Goal: Task Accomplishment & Management: Manage account settings

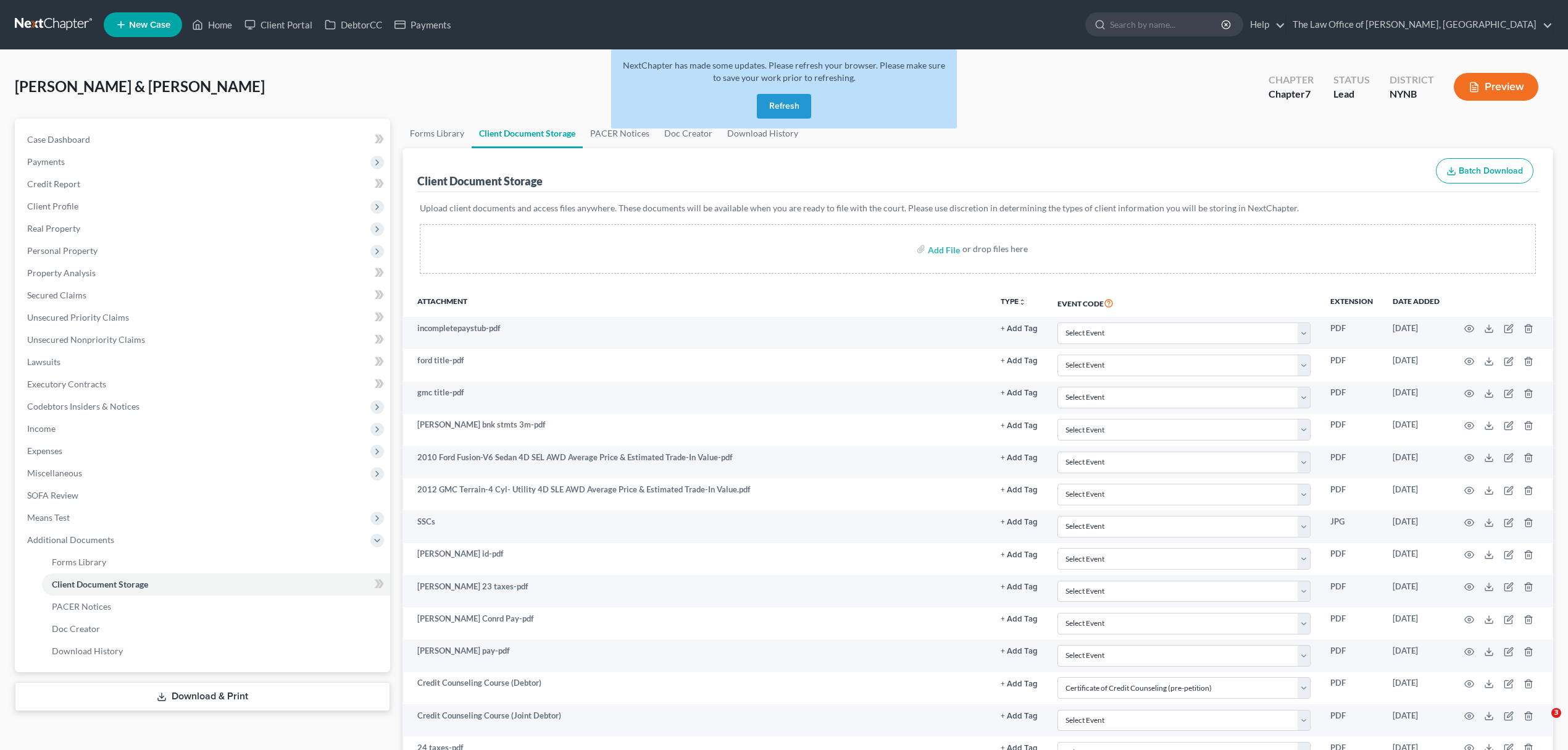
select select "1"
click at [783, 106] on button "Refresh" at bounding box center [784, 106] width 54 height 25
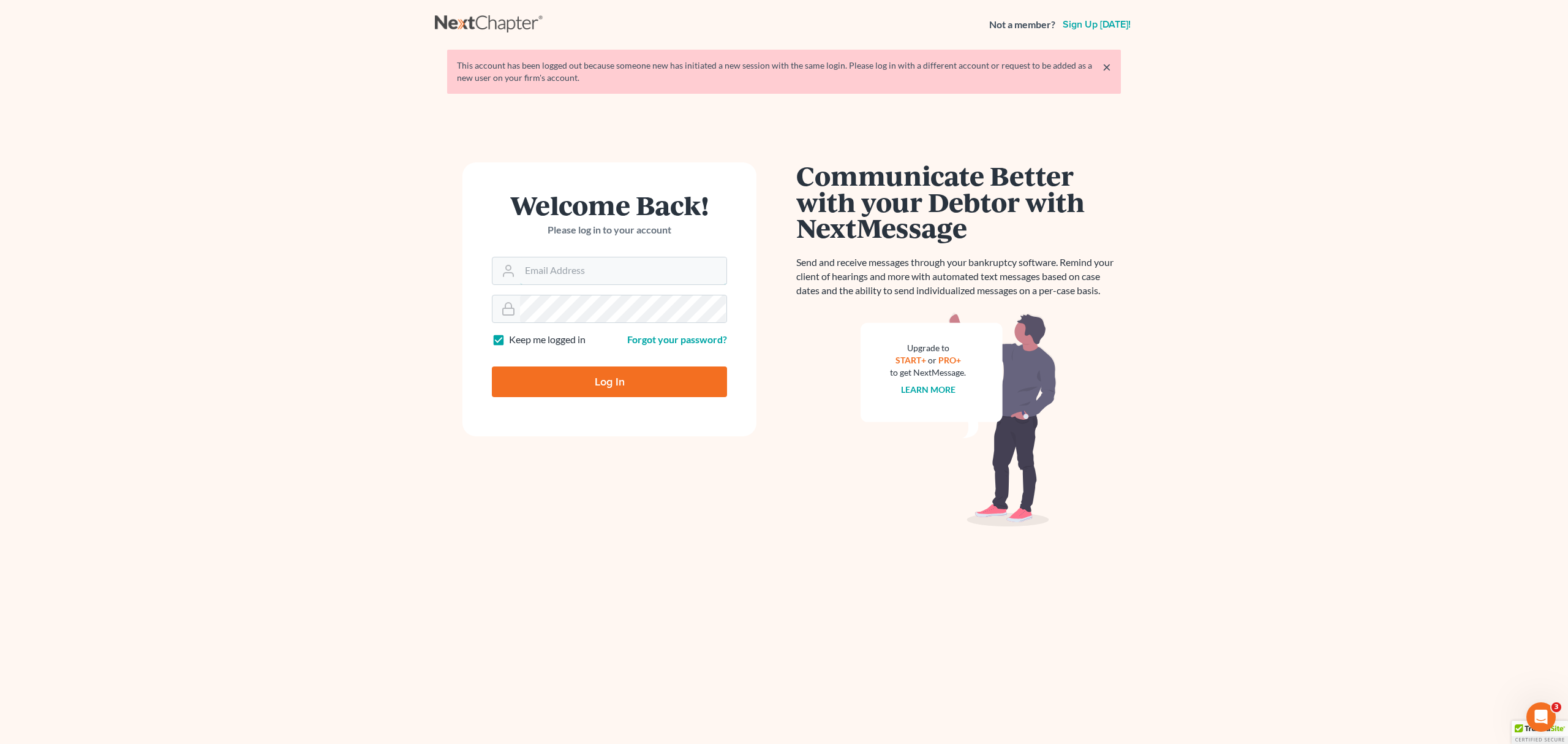
type input "pa@mvnlaw.com"
click at [635, 391] on input "Log In" at bounding box center [610, 381] width 235 height 31
type input "Thinking..."
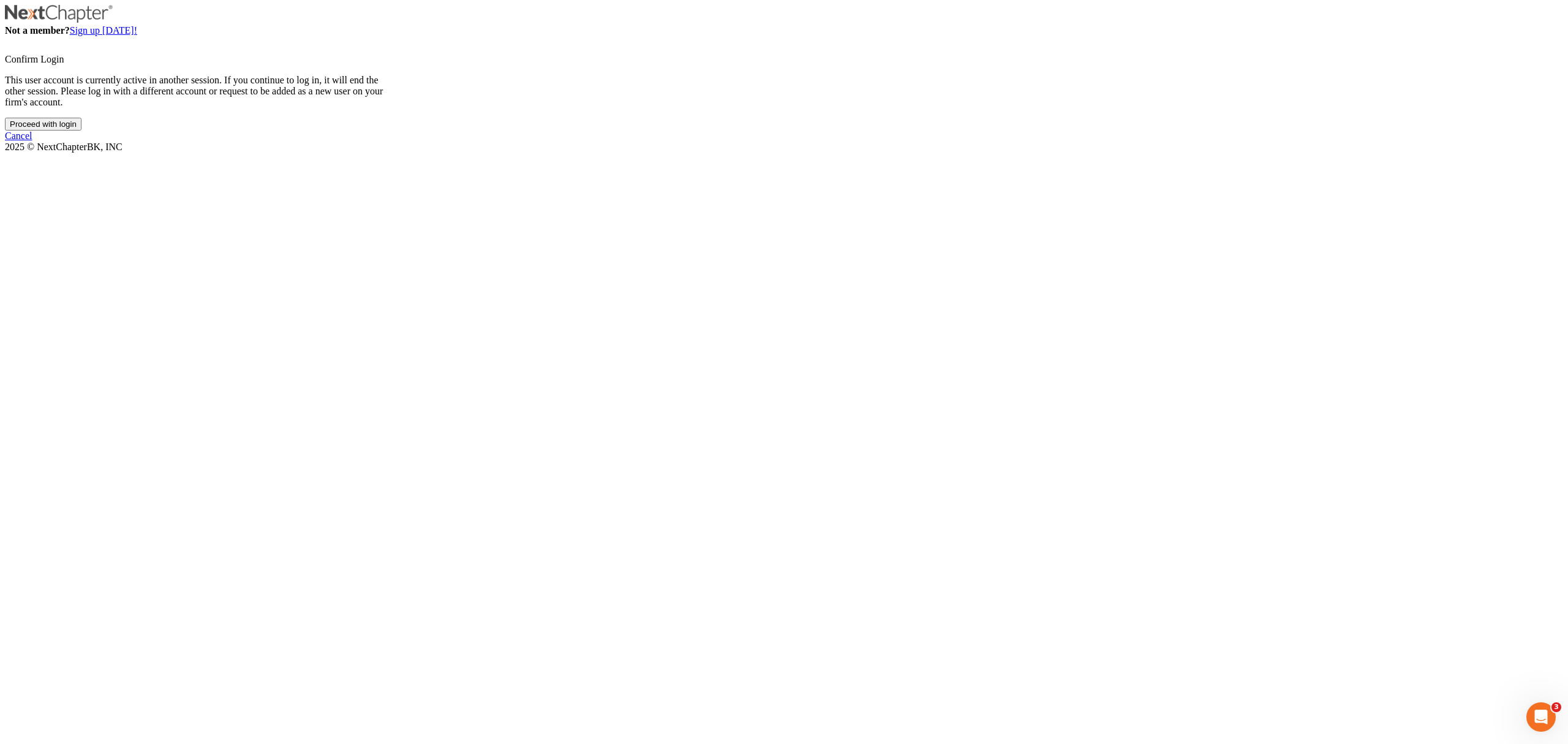
click at [82, 131] on input "Proceed with login" at bounding box center [43, 124] width 77 height 13
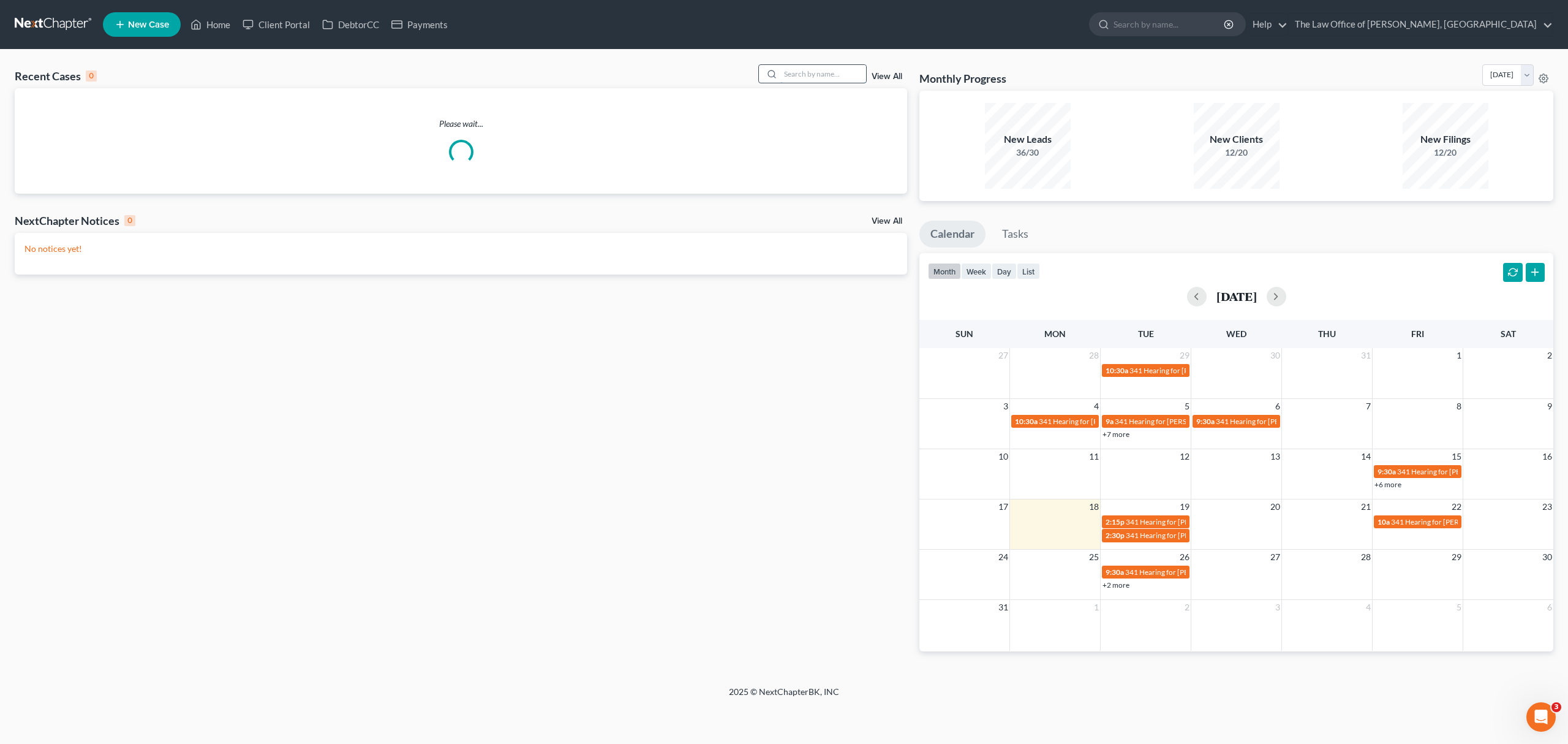
click at [788, 71] on input "search" at bounding box center [823, 74] width 86 height 18
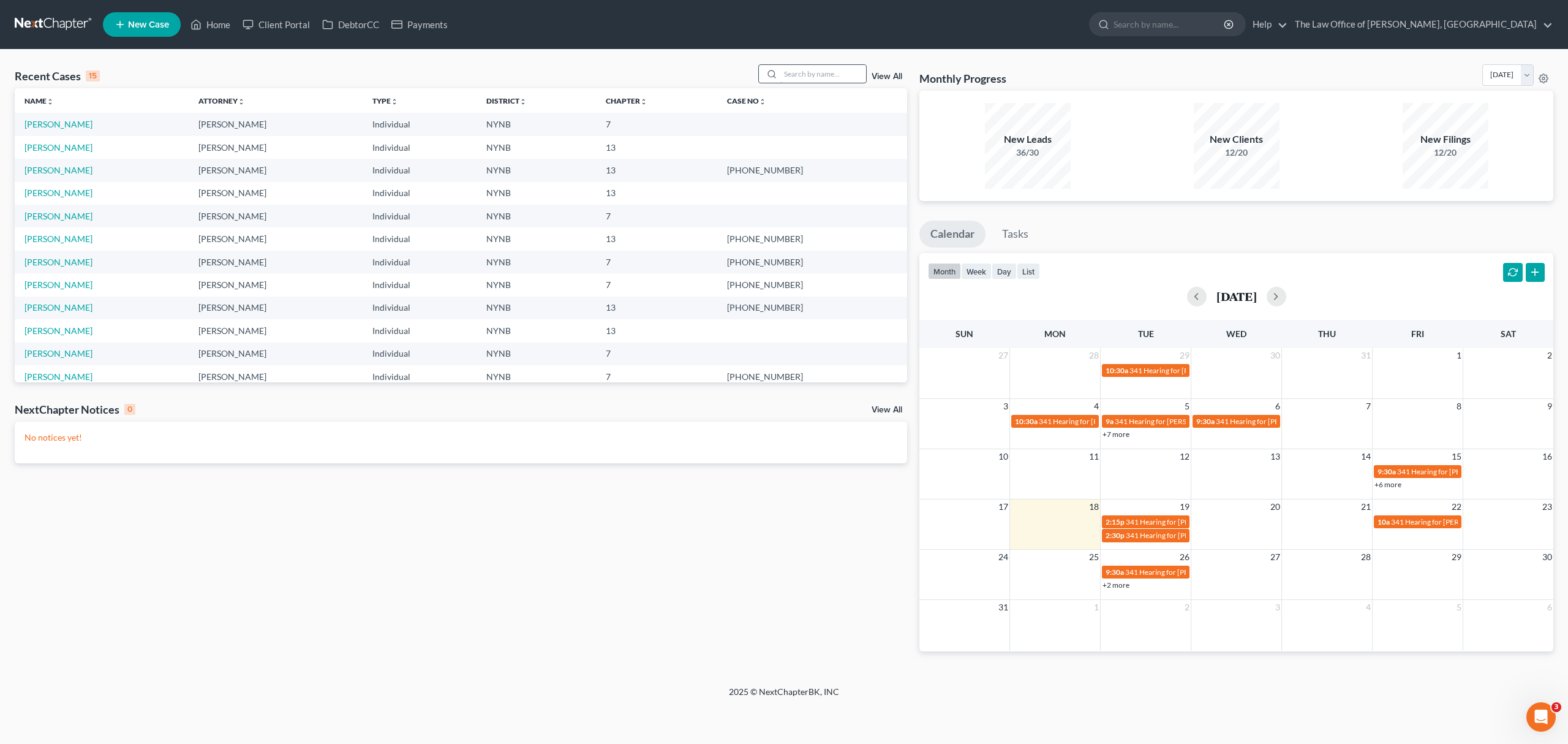
paste input "[PERSON_NAME]"
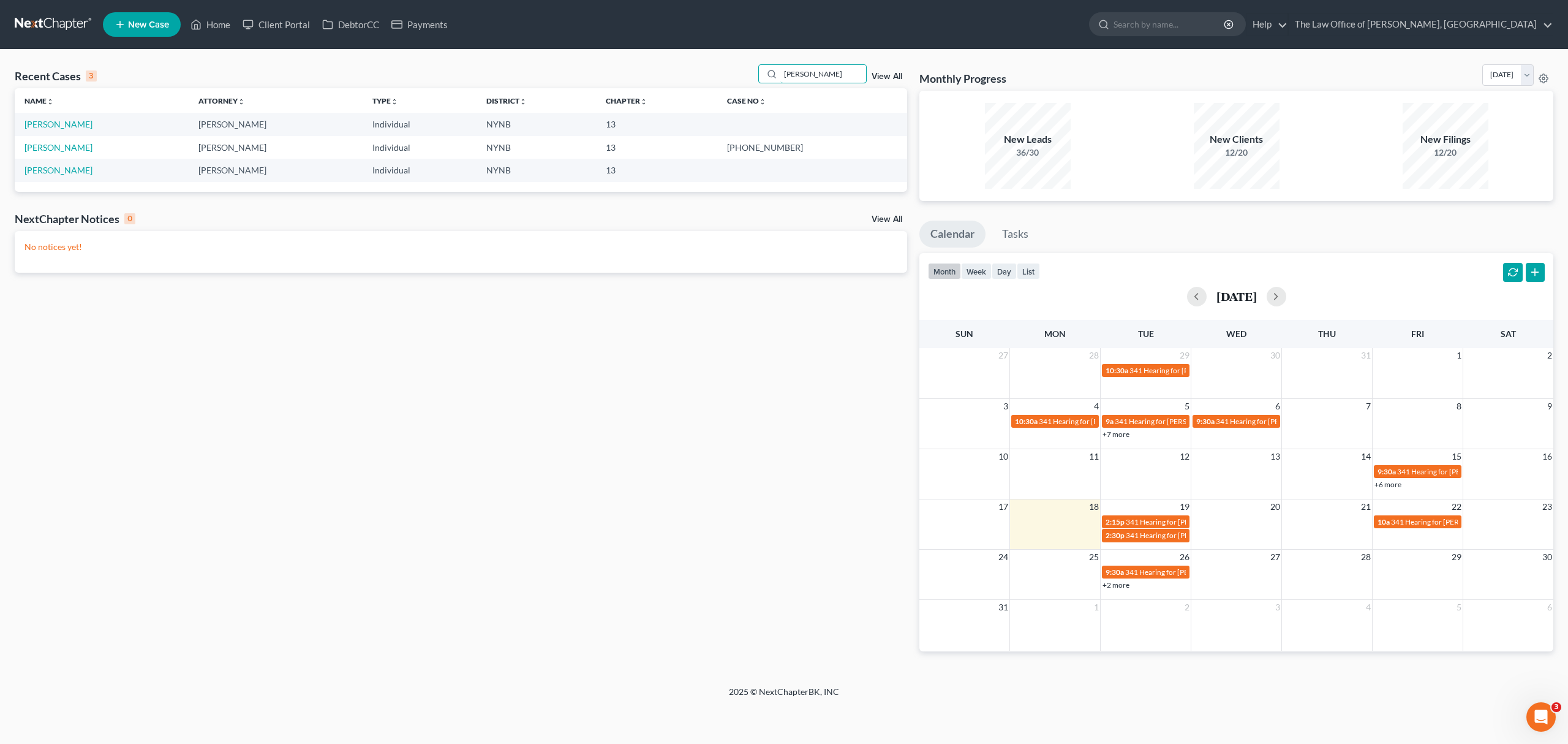
type input "[PERSON_NAME]"
click at [69, 128] on link "[PERSON_NAME]" at bounding box center [59, 124] width 68 height 10
select select "10"
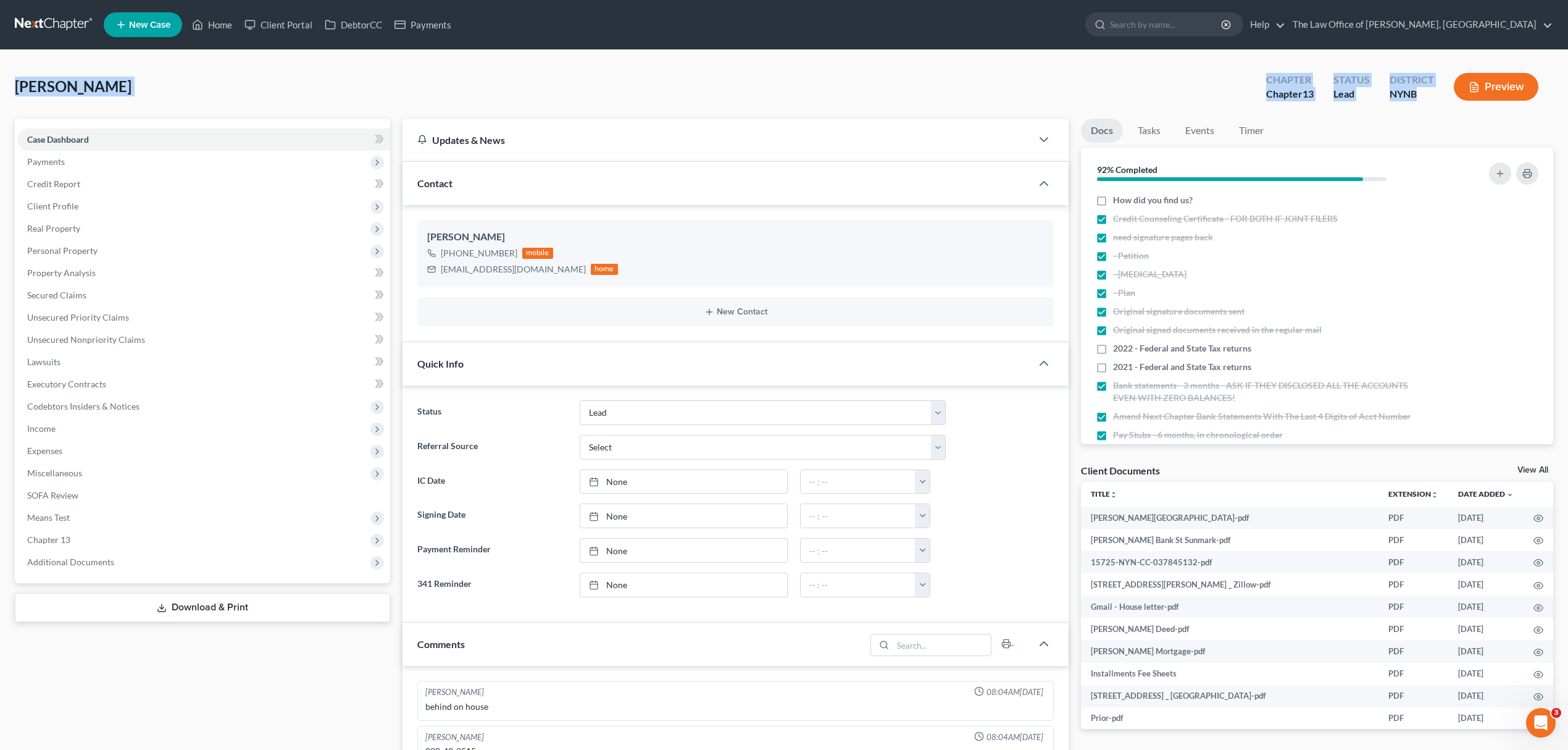
drag, startPoint x: 5, startPoint y: 90, endPoint x: 1432, endPoint y: 107, distance: 1427.1
click at [1432, 107] on div "Montgomery, Darryl Upgraded Chapter Chapter 13 Status Lead District NYNB Previe…" at bounding box center [784, 672] width 1568 height 1243
click at [246, 666] on div "Case Dashboard Payments Invoices Payments Payments Credit Report Client Profile" at bounding box center [202, 694] width 388 height 1150
click at [1527, 467] on link "View All" at bounding box center [1533, 470] width 31 height 9
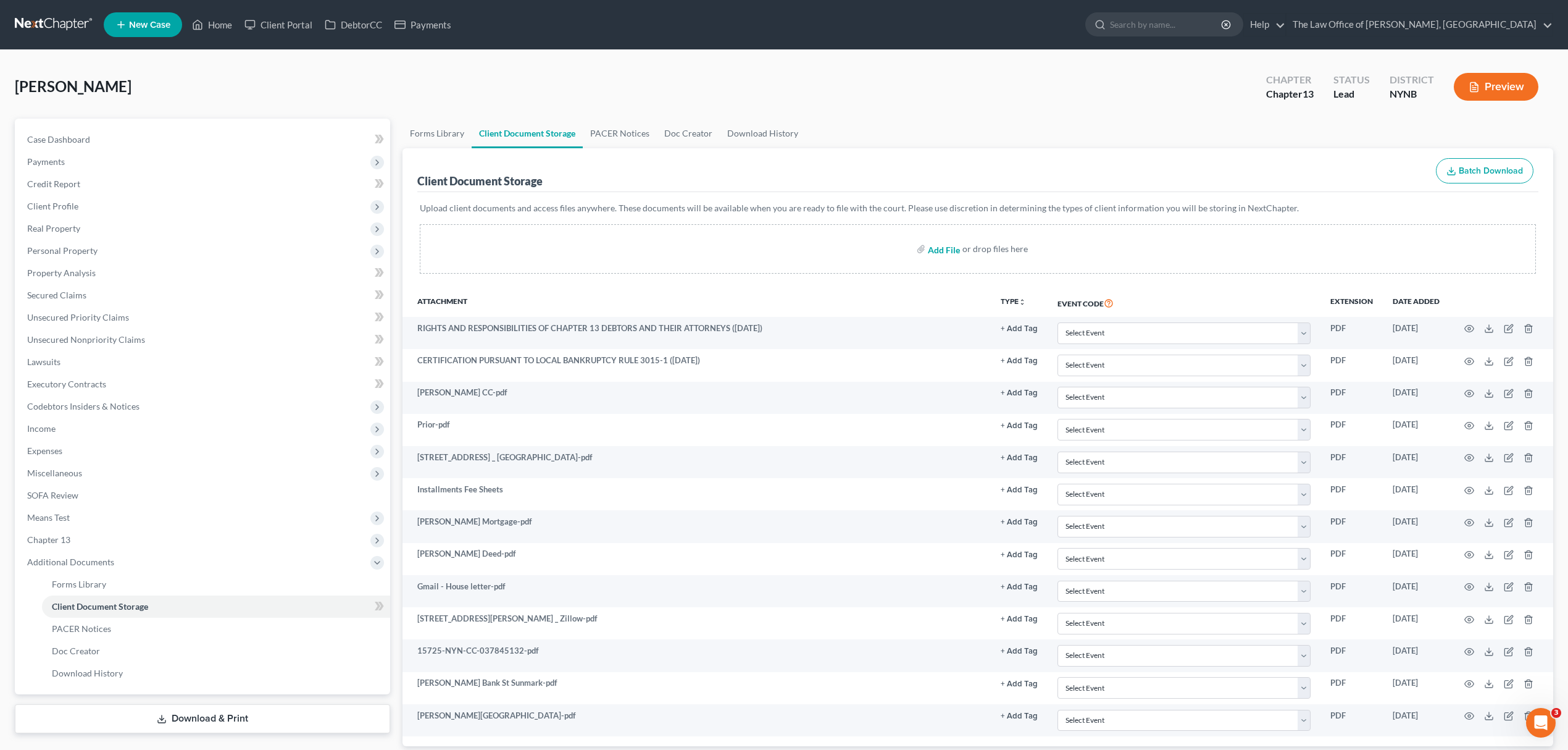
click at [947, 248] on input "file" at bounding box center [942, 249] width 29 height 22
type input "C:\fakepath\tax affi.pdf"
click at [209, 21] on link "Home" at bounding box center [212, 25] width 53 height 22
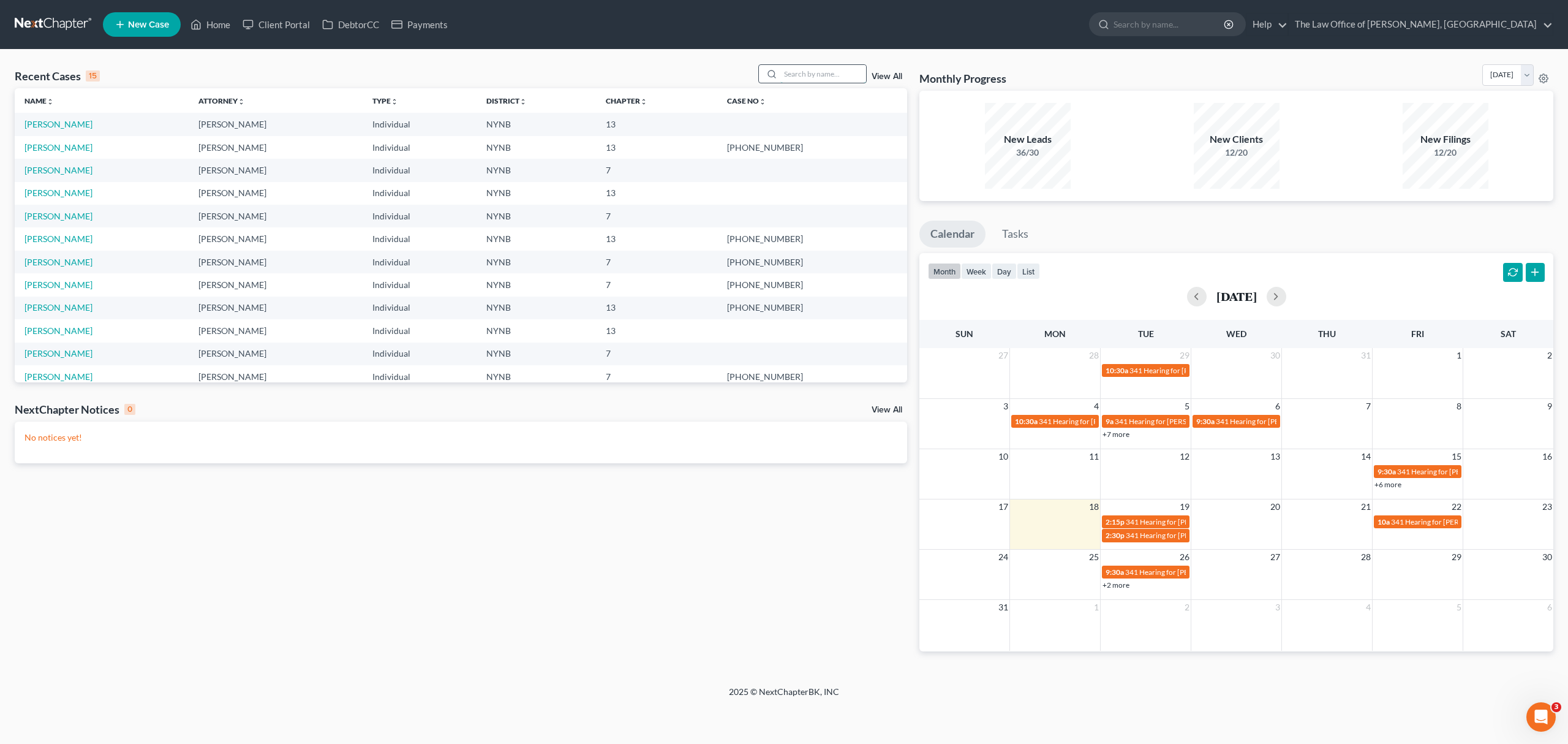
drag, startPoint x: 807, startPoint y: 77, endPoint x: 802, endPoint y: 72, distance: 7.1
click at [802, 72] on input "search" at bounding box center [823, 74] width 86 height 18
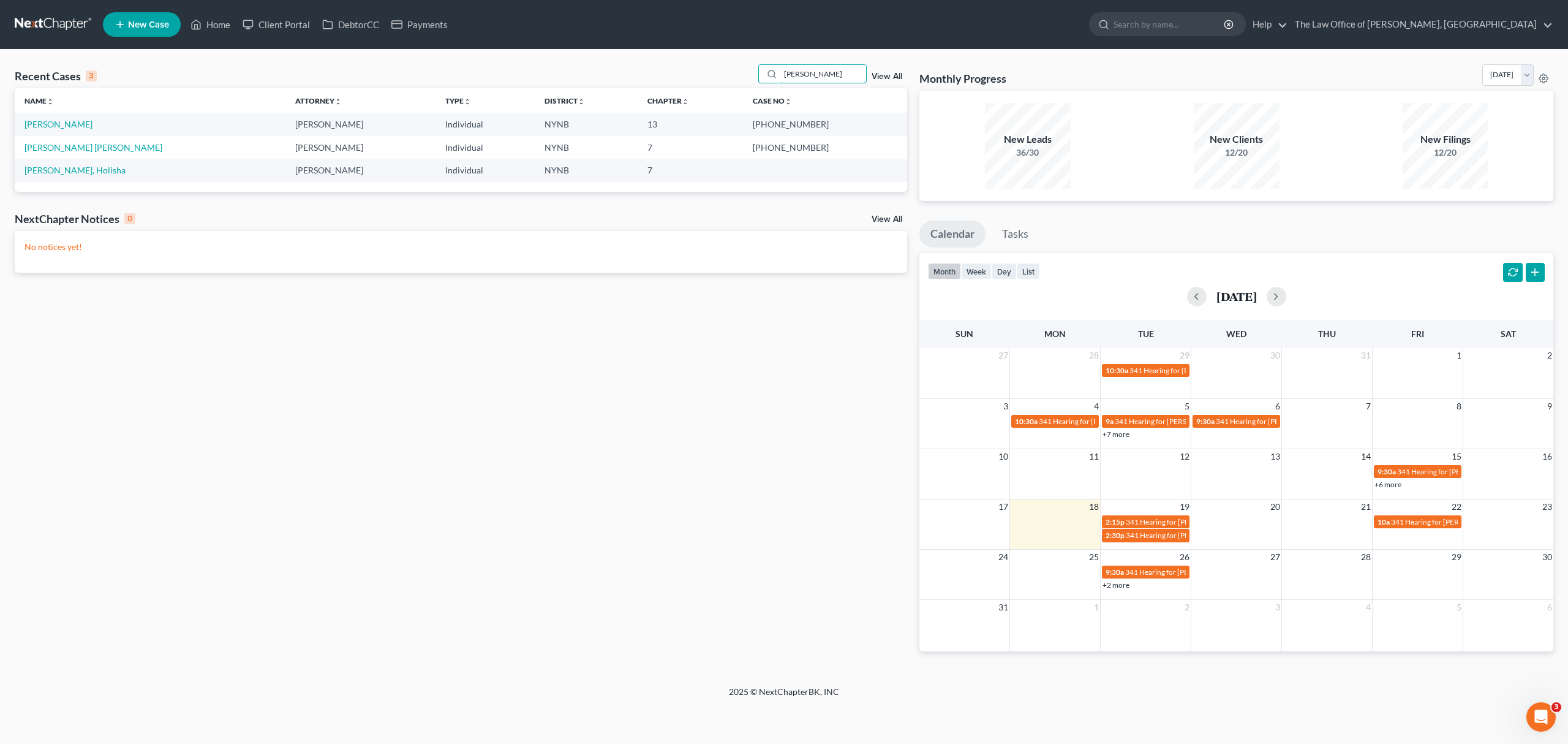
type input "hernan"
drag, startPoint x: 797, startPoint y: 125, endPoint x: 834, endPoint y: 127, distance: 37.1
click at [834, 127] on td "24-10445-1" at bounding box center [824, 124] width 164 height 22
copy td "24-10445"
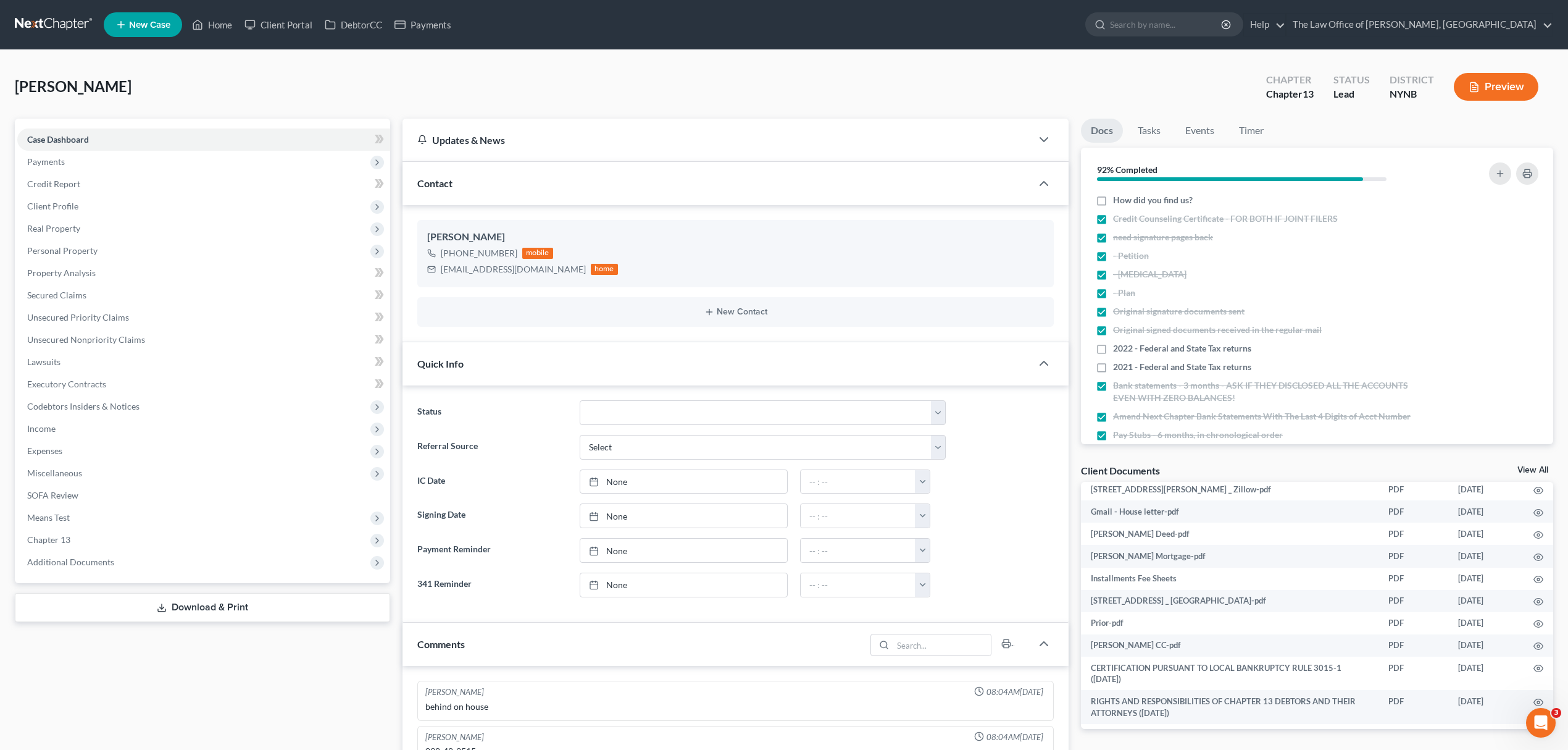
scroll to position [99, 0]
click at [1537, 529] on circle "button" at bounding box center [1539, 530] width 3 height 3
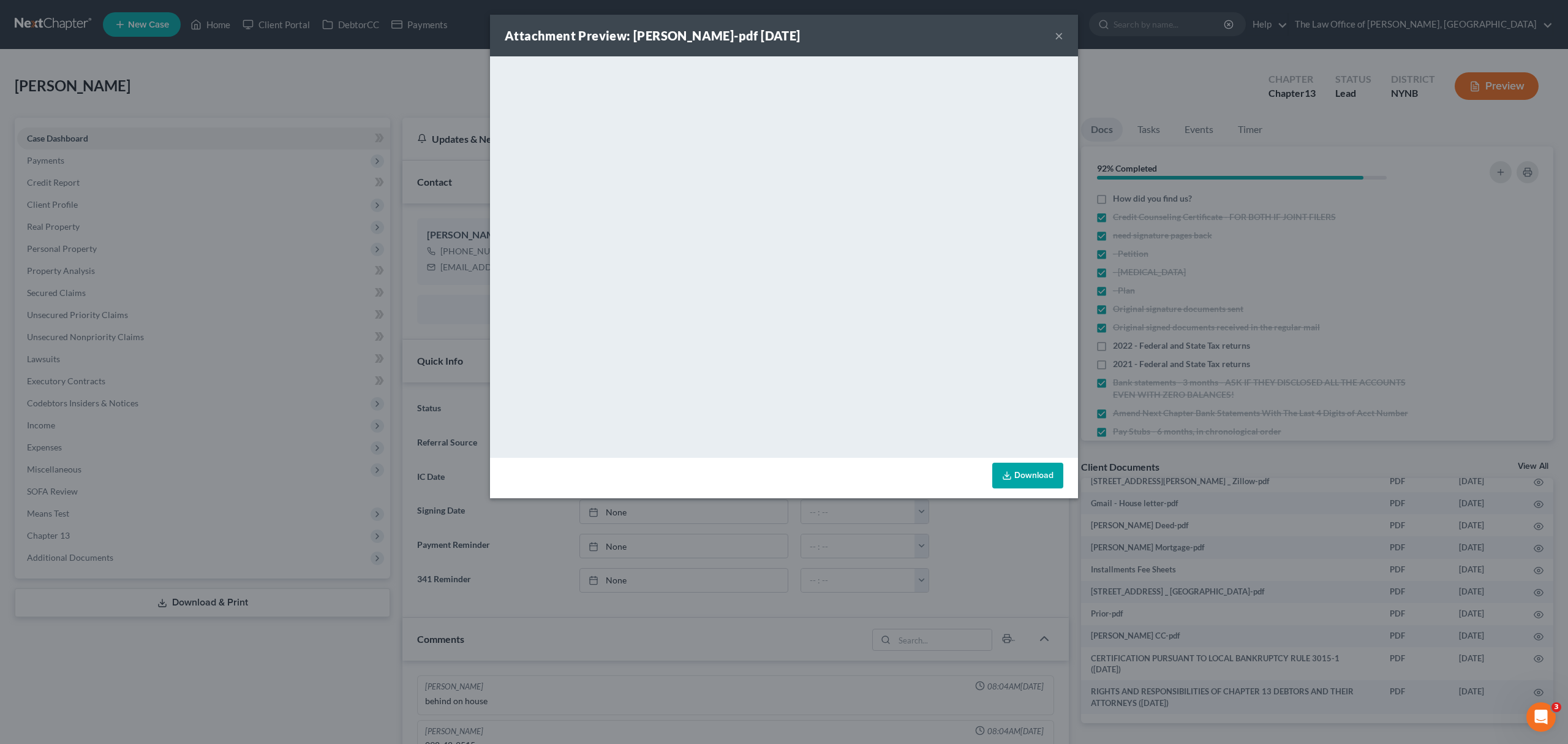
drag, startPoint x: 1061, startPoint y: 38, endPoint x: 1061, endPoint y: 46, distance: 8.0
click at [1061, 38] on button "×" at bounding box center [1058, 35] width 9 height 15
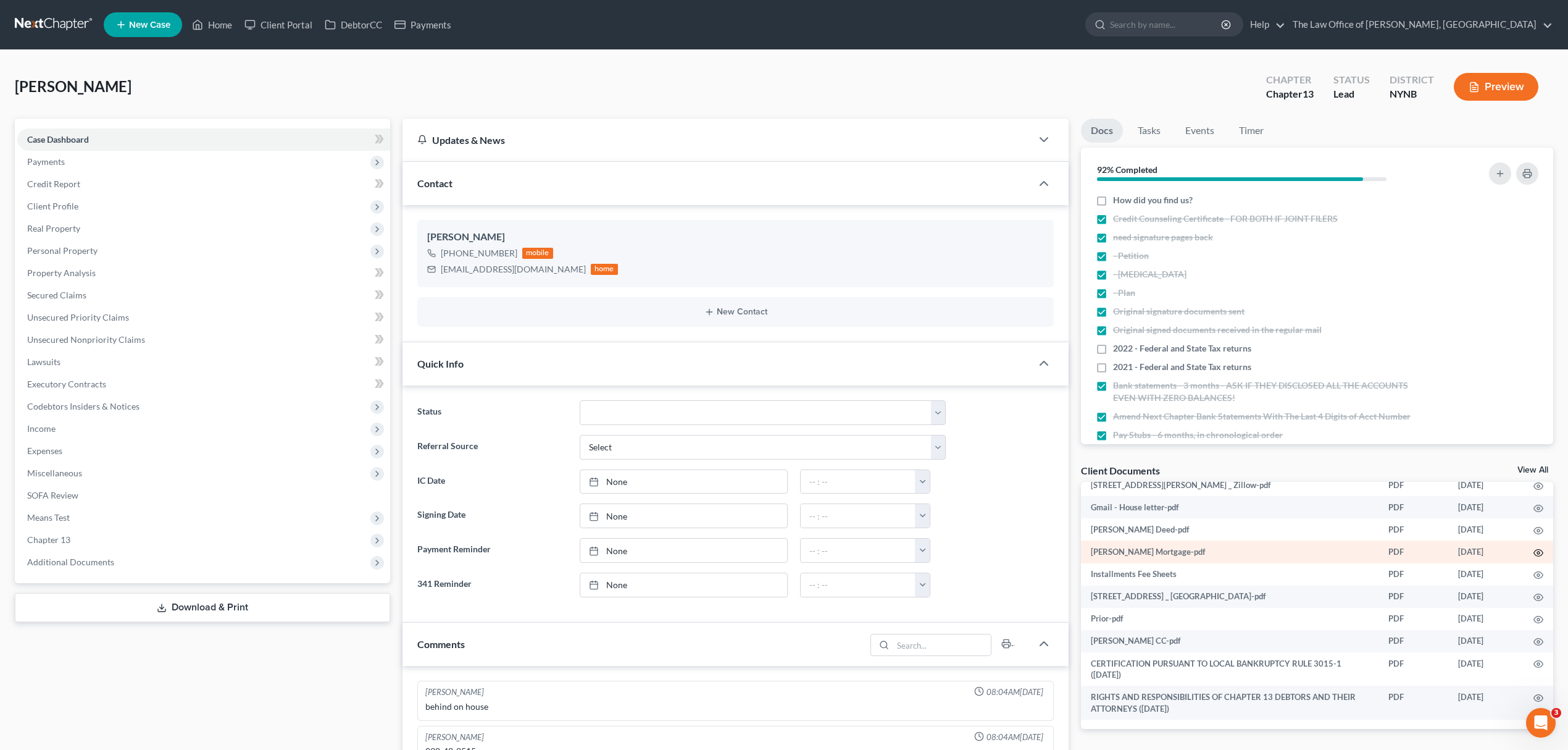
click at [1534, 551] on icon "button" at bounding box center [1539, 552] width 10 height 10
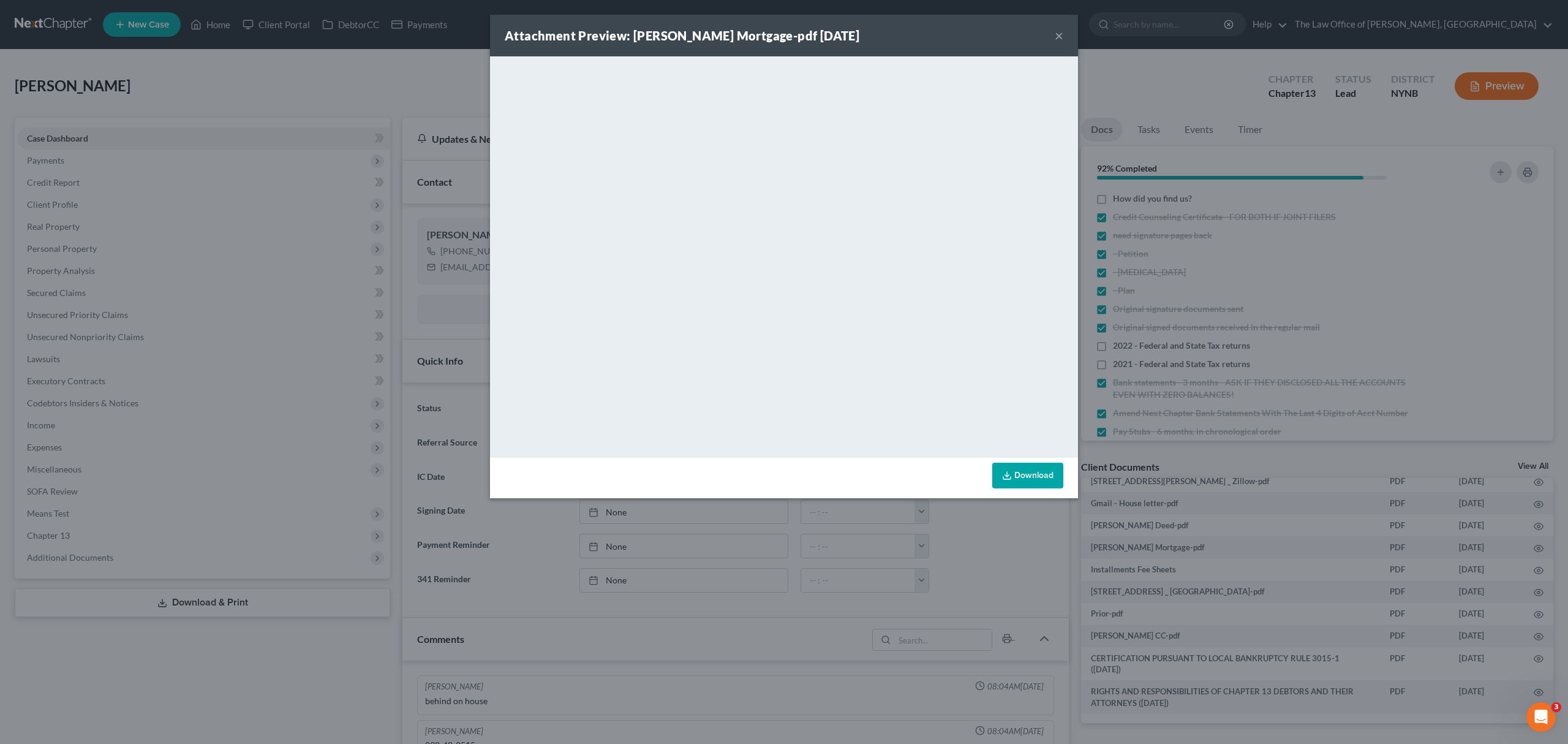
click at [1061, 32] on button "×" at bounding box center [1058, 35] width 9 height 15
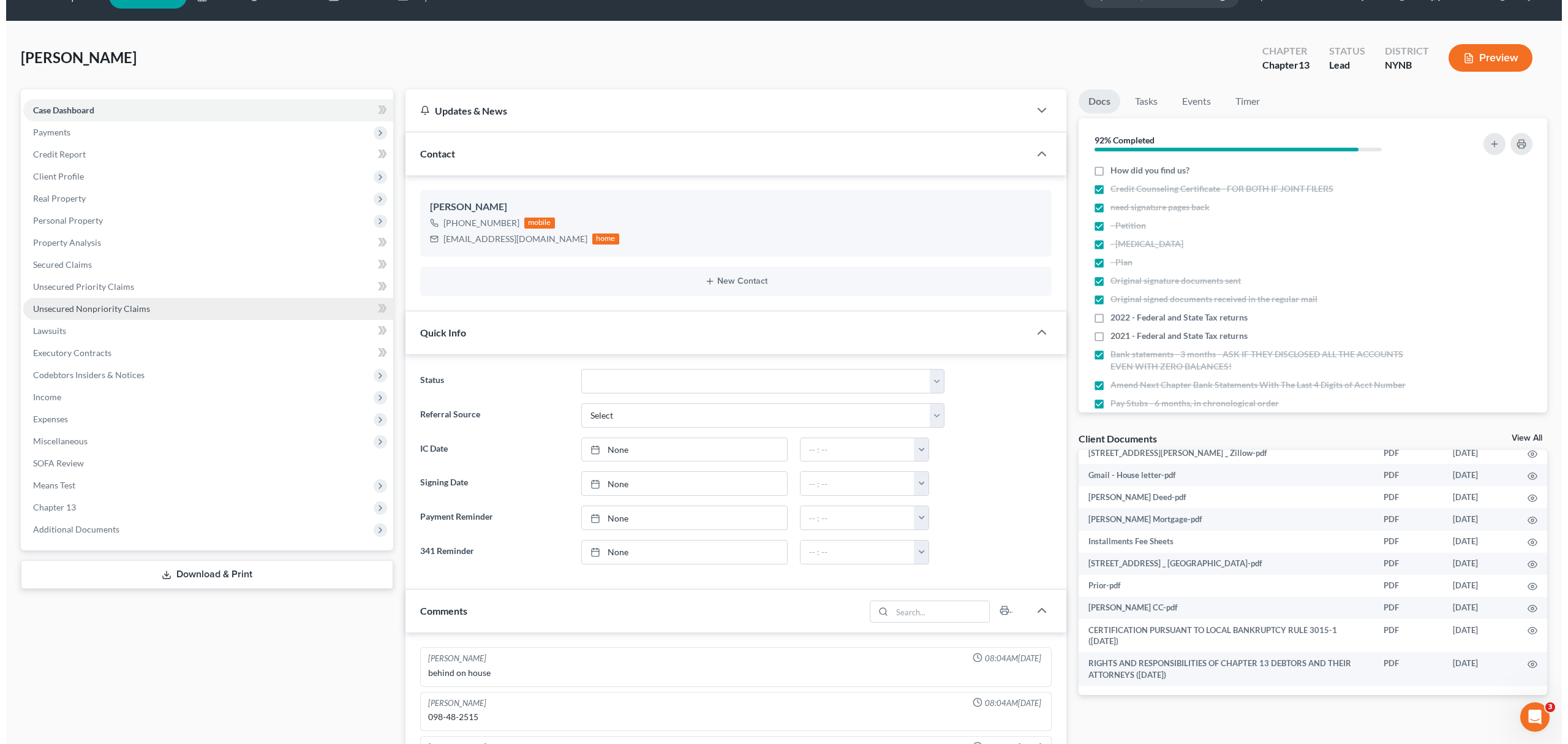
scroll to position [0, 0]
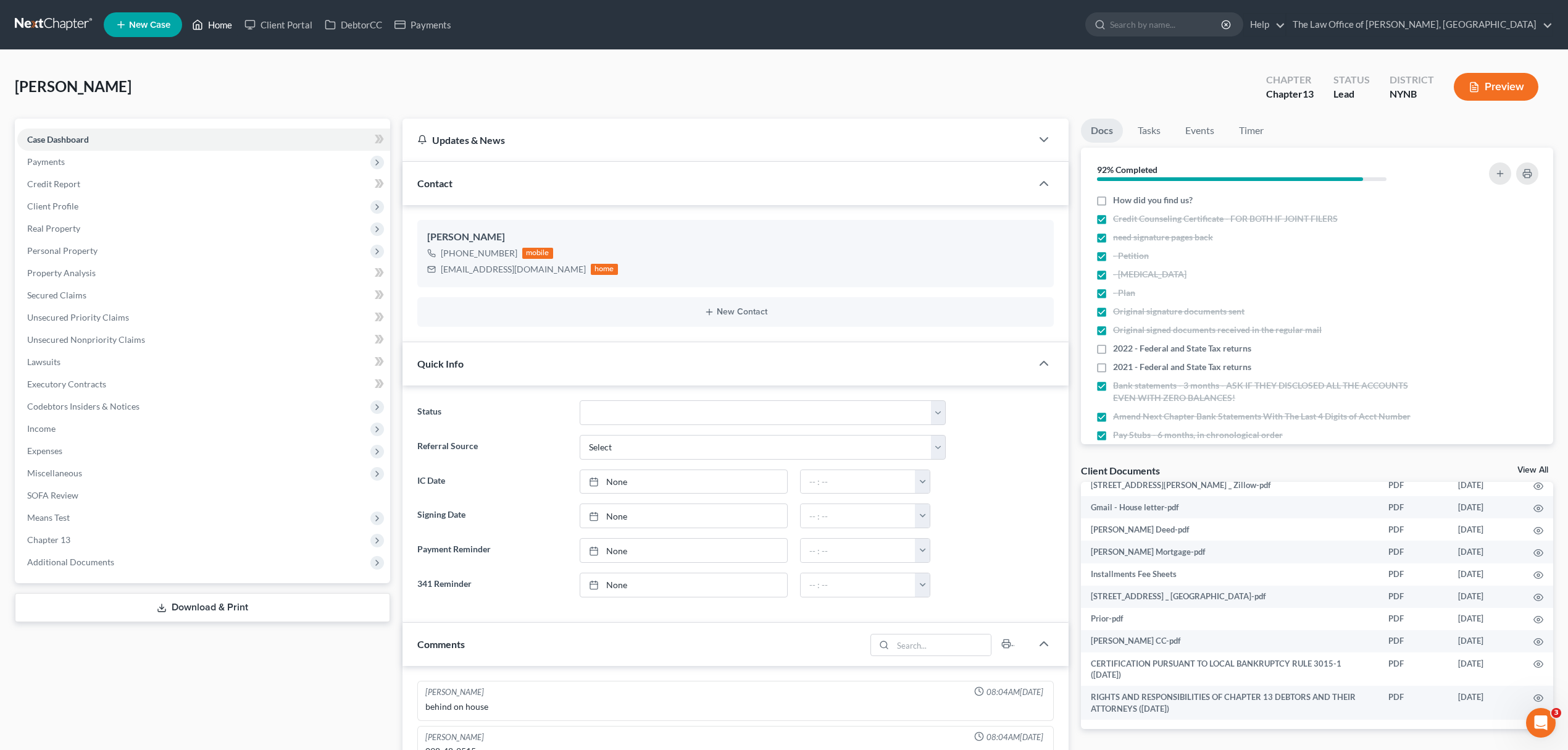
click at [209, 23] on link "Home" at bounding box center [212, 25] width 53 height 22
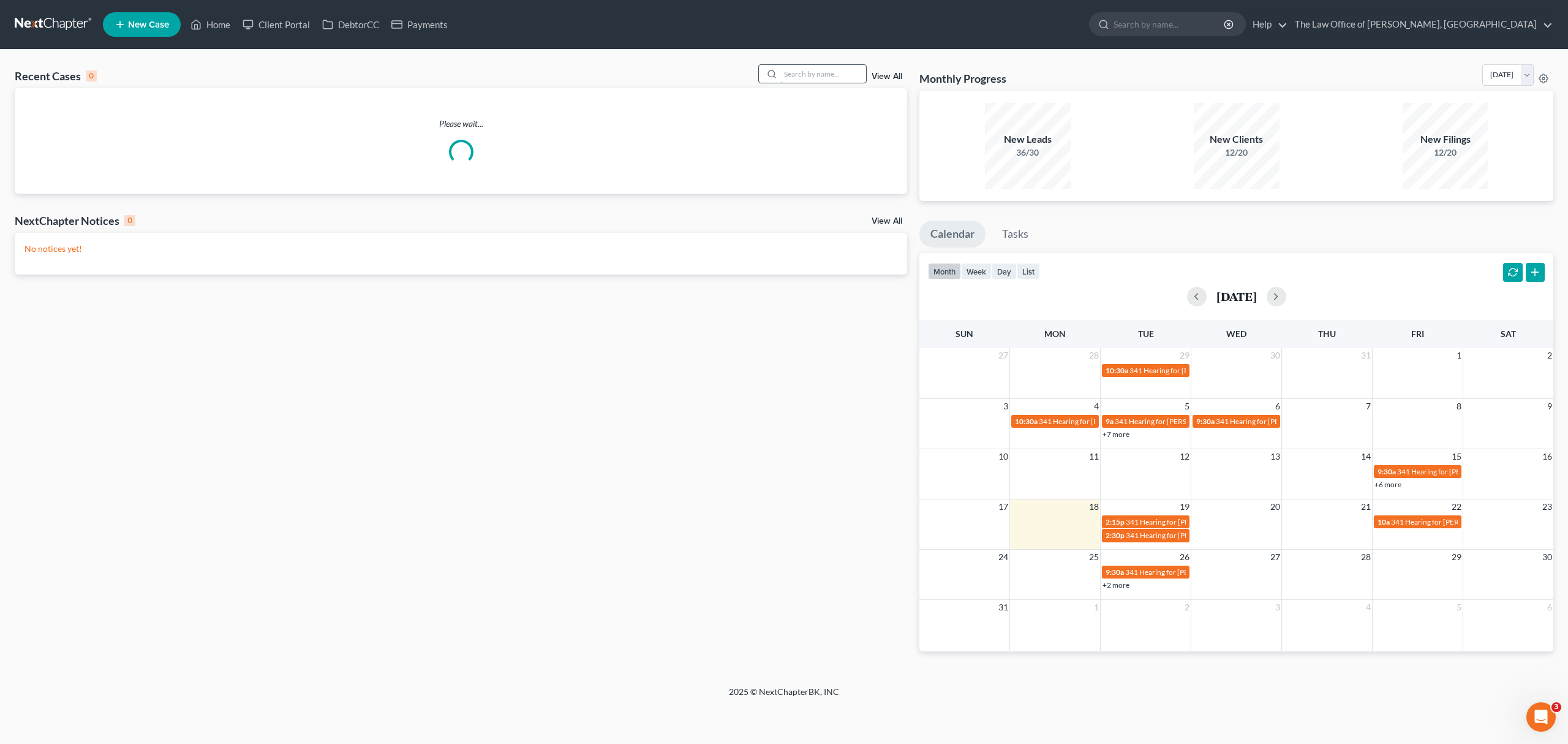
click at [824, 76] on input "search" at bounding box center [823, 74] width 86 height 18
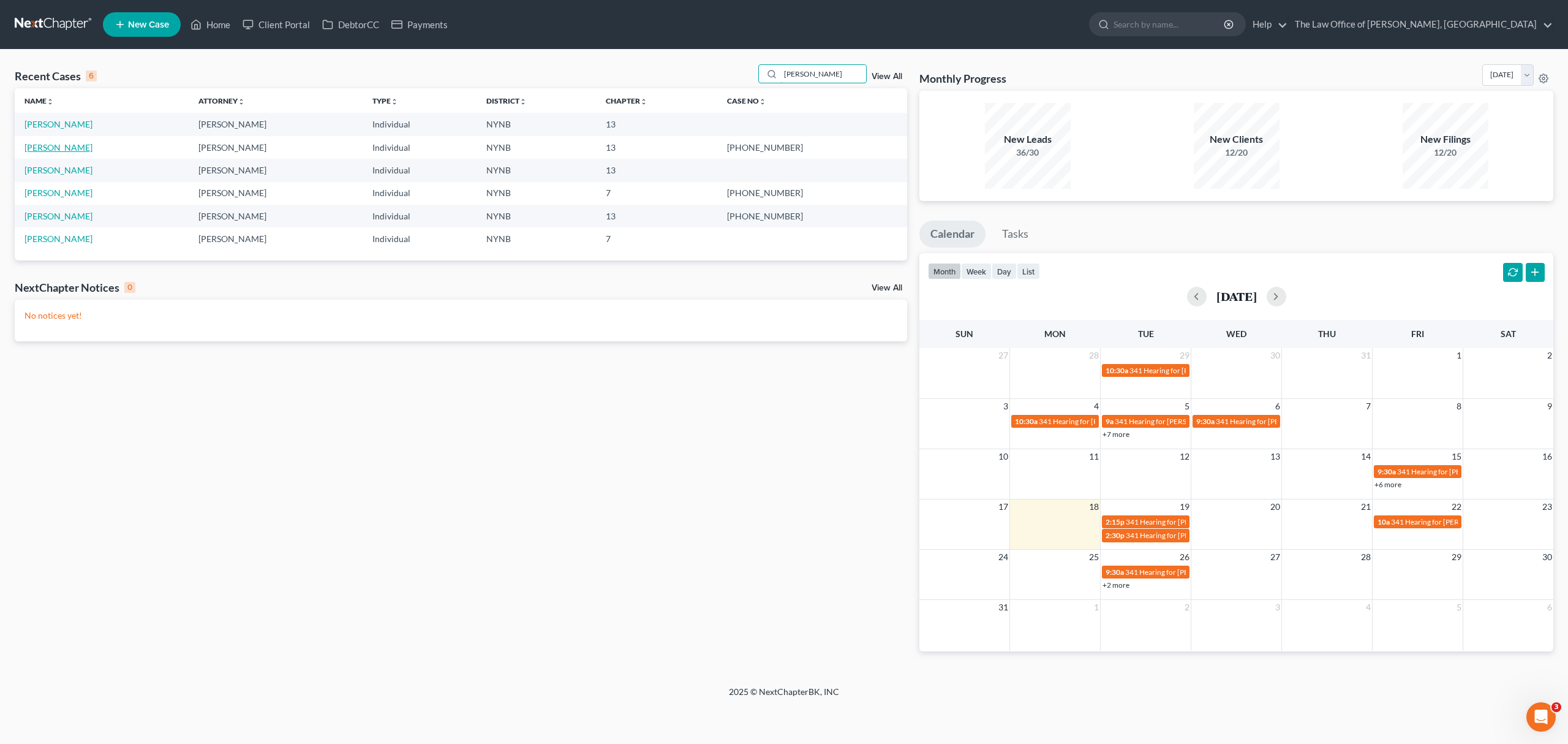
type input "[PERSON_NAME]"
click at [93, 148] on link "[PERSON_NAME]" at bounding box center [59, 147] width 68 height 10
select select "6"
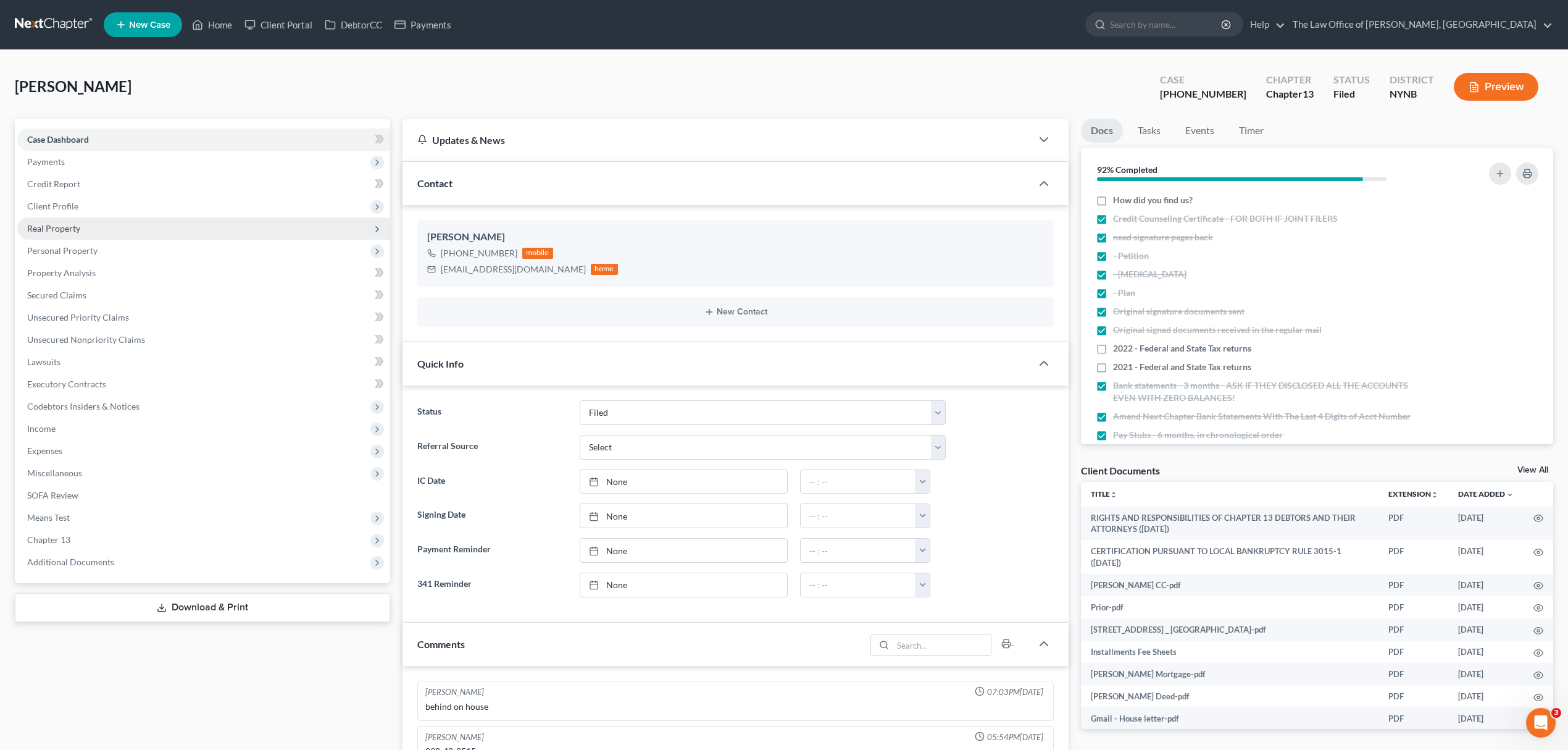
click at [119, 233] on span "Real Property" at bounding box center [204, 228] width 373 height 22
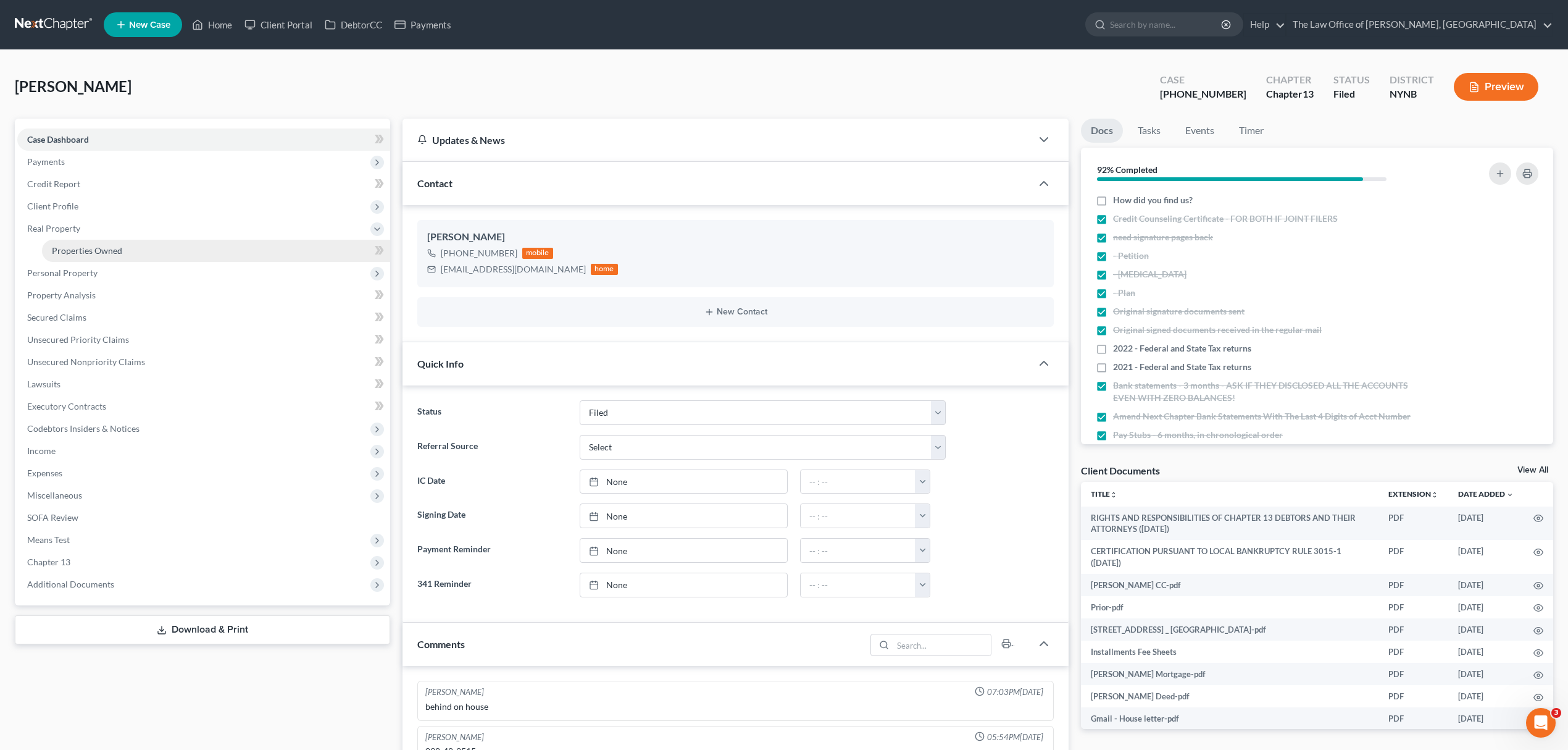
click at [123, 250] on link "Properties Owned" at bounding box center [216, 250] width 348 height 22
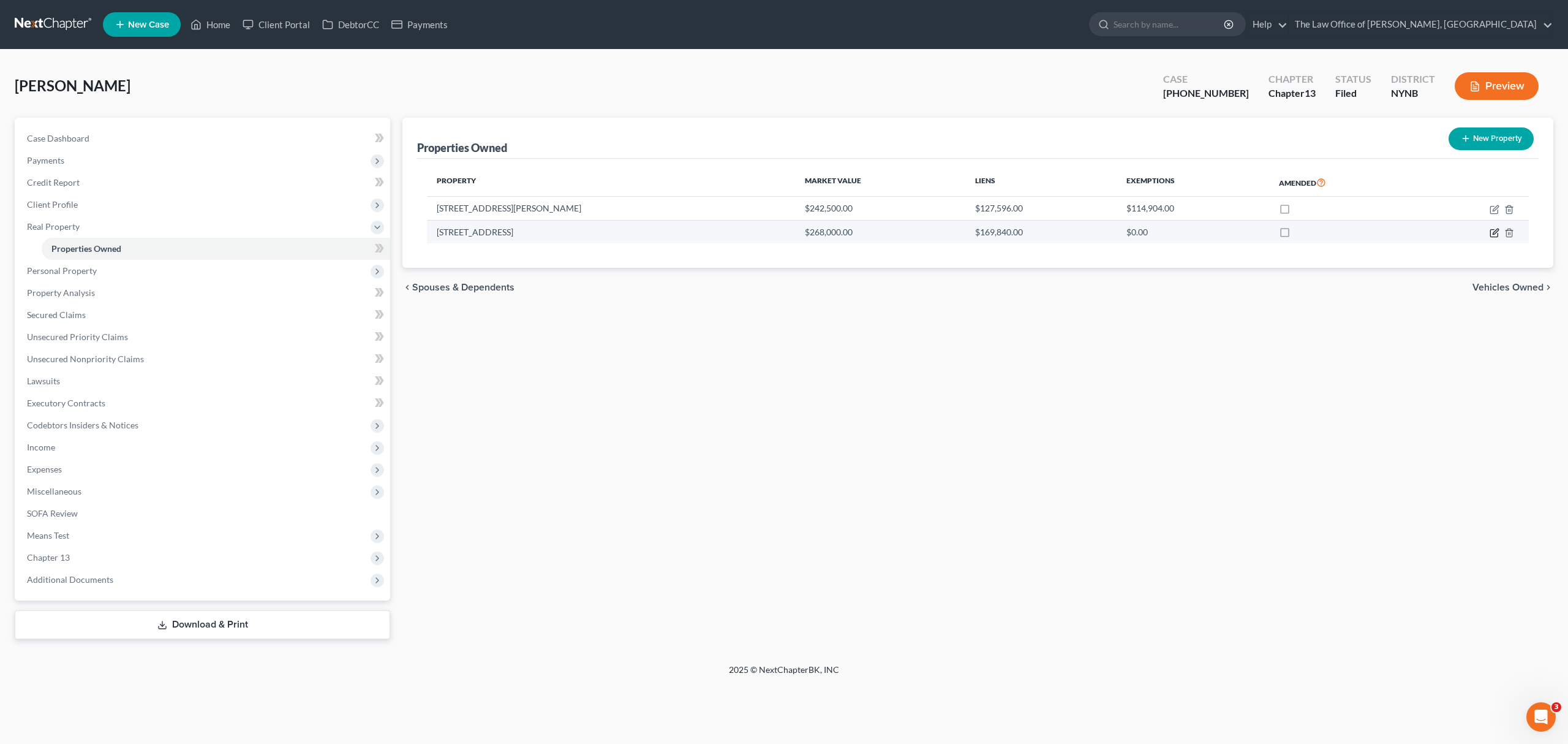
click at [1489, 234] on icon "button" at bounding box center [1494, 233] width 10 height 10
select select "35"
select select "0"
select select "3"
select select "0"
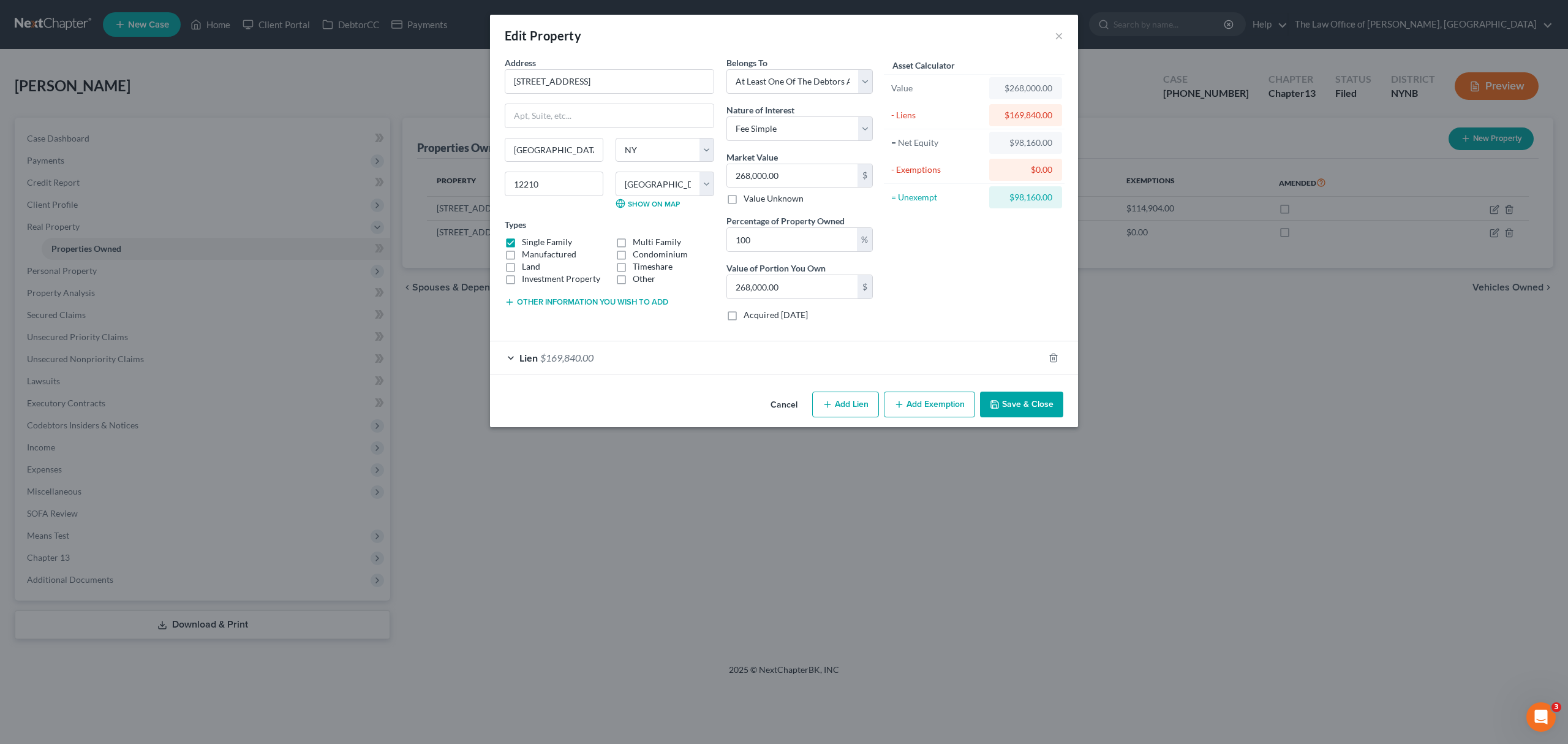
click at [303, 110] on div "Edit Property × Address * [GEOGRAPHIC_DATA] [GEOGRAPHIC_DATA] [US_STATE][GEOGRA…" at bounding box center [784, 372] width 1568 height 744
